Goal: Information Seeking & Learning: Understand process/instructions

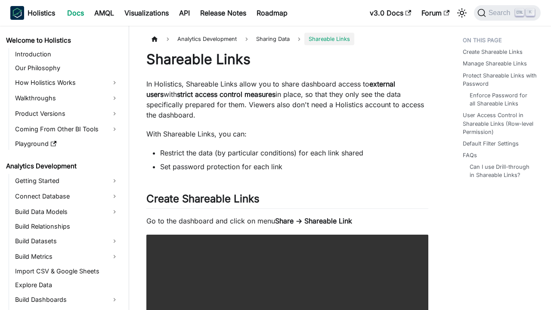
scroll to position [127, 0]
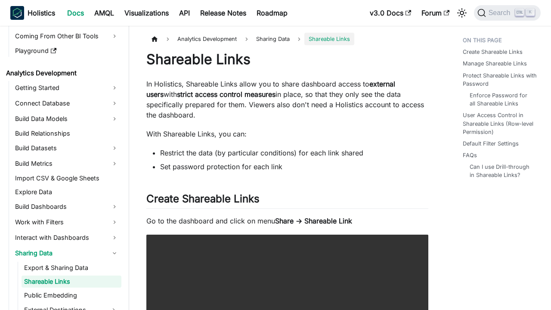
scroll to position [127, 0]
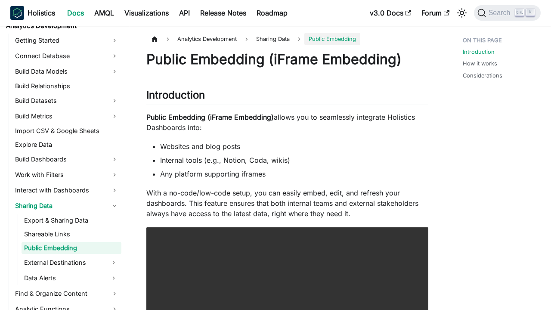
scroll to position [141, 0]
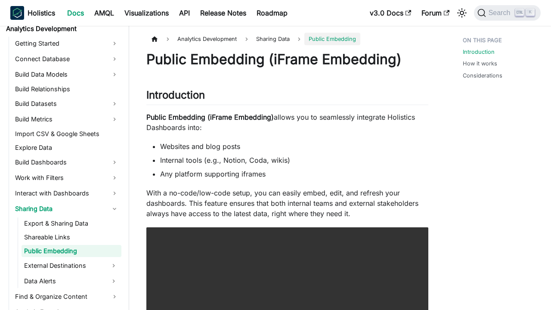
scroll to position [141, 0]
